Goal: Task Accomplishment & Management: Use online tool/utility

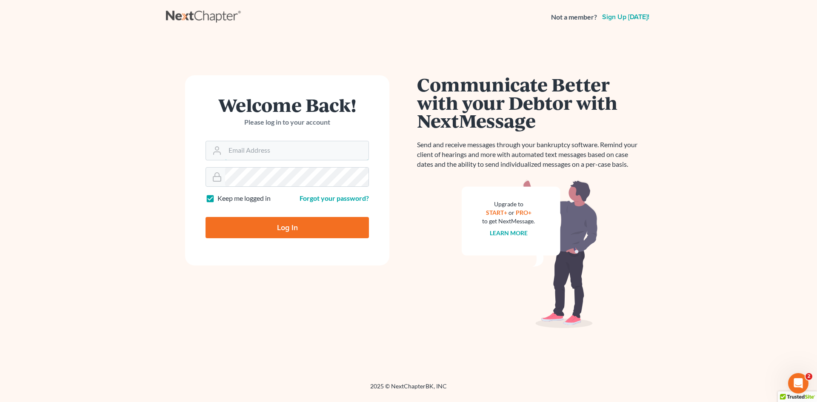
type input "[PERSON_NAME][EMAIL_ADDRESS][DOMAIN_NAME]"
click at [277, 230] on input "Log In" at bounding box center [287, 227] width 163 height 21
type input "Thinking..."
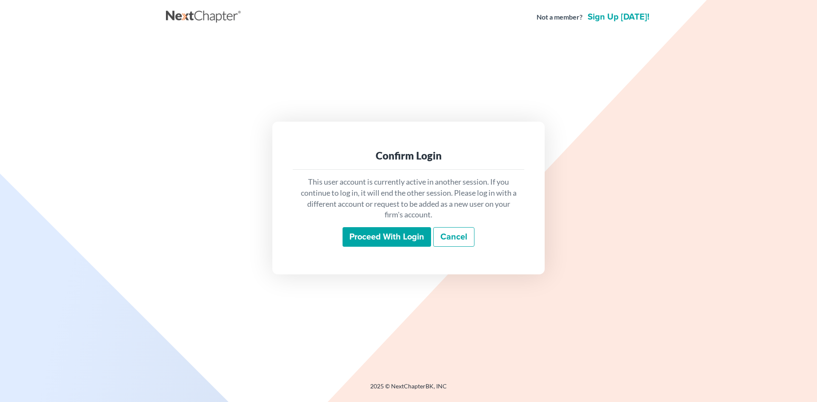
click at [376, 238] on input "Proceed with login" at bounding box center [387, 237] width 89 height 20
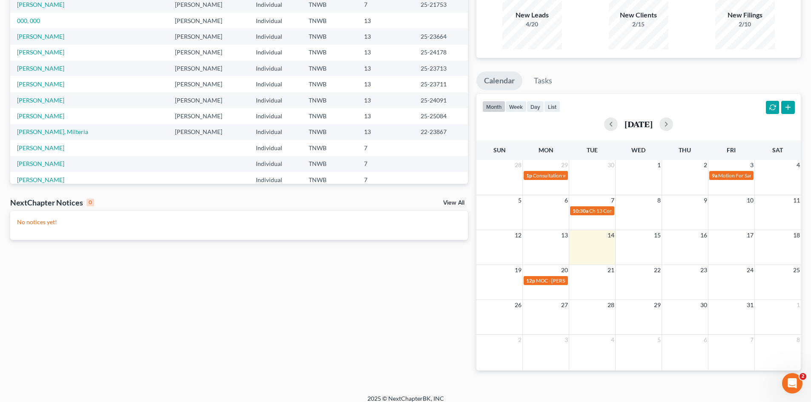
scroll to position [89, 0]
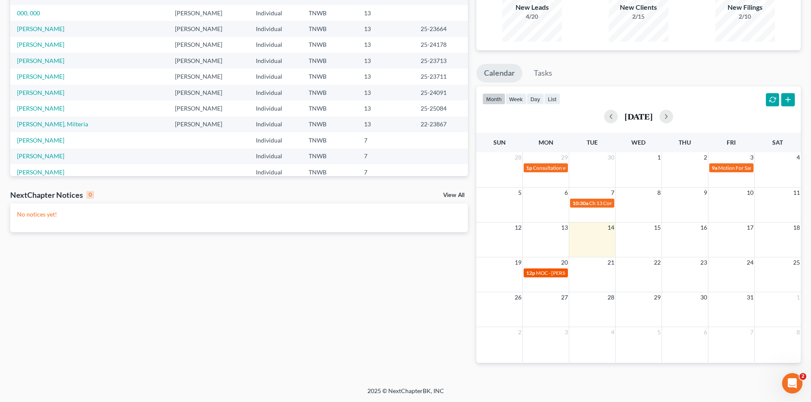
click at [557, 274] on span "MOC - [PERSON_NAME]" at bounding box center [563, 273] width 55 height 6
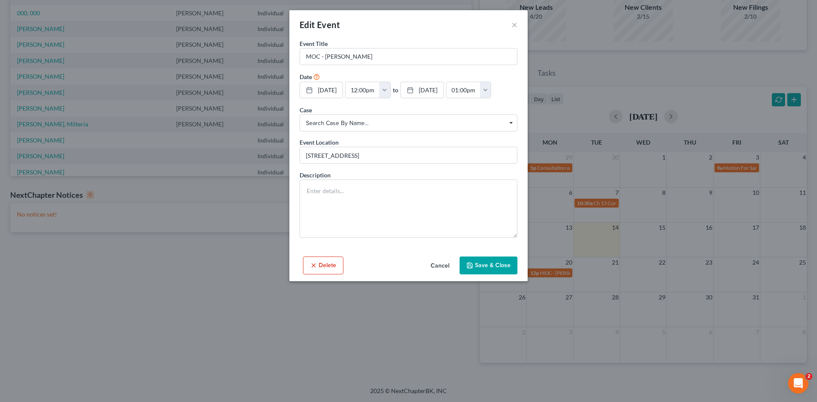
click at [511, 25] on div "Edit Event ×" at bounding box center [408, 24] width 238 height 29
click at [514, 26] on button "×" at bounding box center [515, 25] width 6 height 10
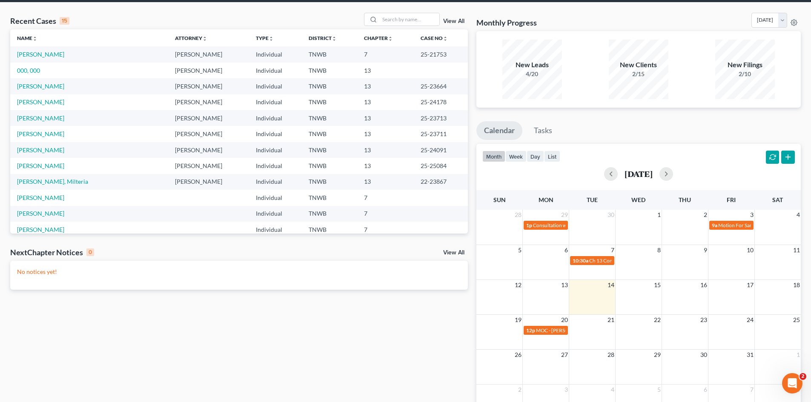
scroll to position [0, 0]
